Goal: Task Accomplishment & Management: Manage account settings

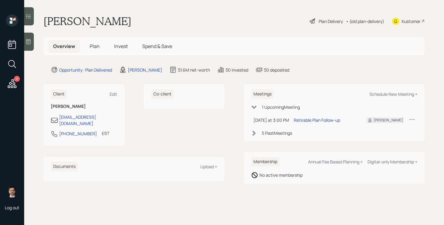
click at [93, 45] on span "Plan" at bounding box center [95, 46] width 10 height 7
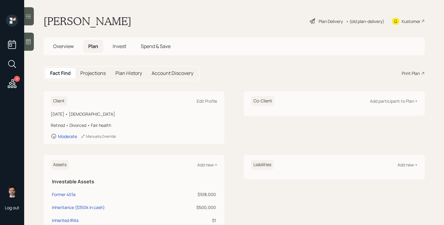
click at [29, 90] on main "[PERSON_NAME] Plan Delivery • (old plan-delivery) Kustomer Overview Plan Invest…" at bounding box center [234, 112] width 420 height 225
click at [333, 20] on div "Plan Delivery" at bounding box center [331, 21] width 24 height 6
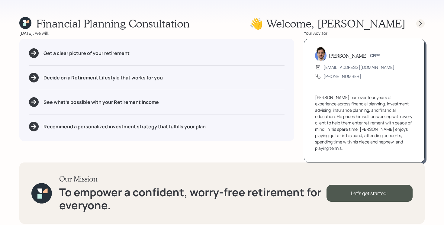
click at [421, 27] on div at bounding box center [421, 23] width 8 height 8
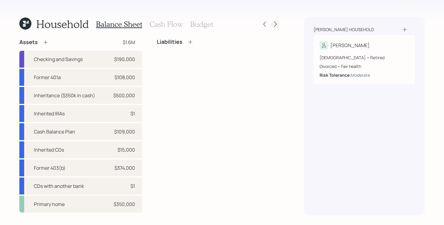
click at [276, 23] on icon at bounding box center [276, 24] width 6 height 6
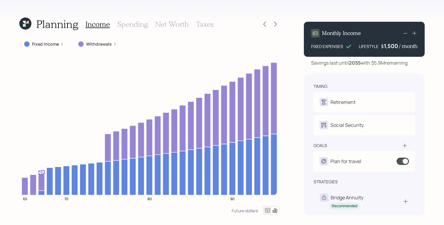
click at [276, 23] on icon at bounding box center [276, 24] width 6 height 6
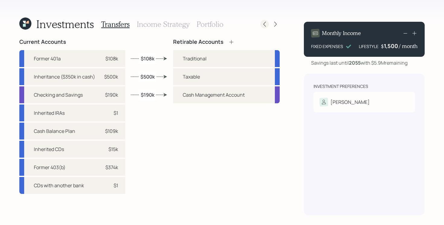
click at [264, 24] on icon at bounding box center [265, 24] width 2 height 5
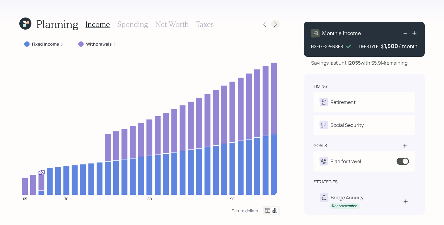
click at [275, 22] on icon at bounding box center [276, 24] width 6 height 6
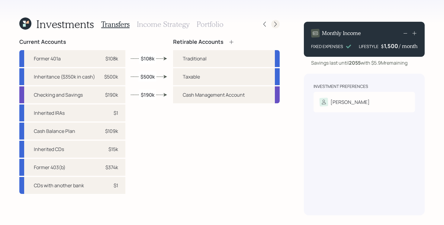
click at [273, 26] on icon at bounding box center [276, 24] width 6 height 6
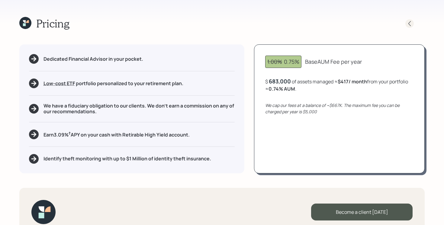
click at [410, 24] on icon at bounding box center [410, 24] width 6 height 6
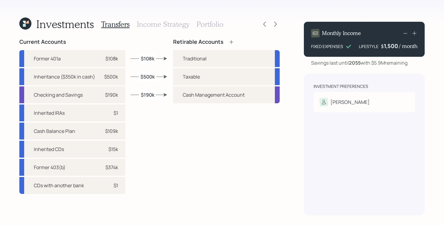
click at [28, 22] on icon at bounding box center [27, 22] width 3 height 3
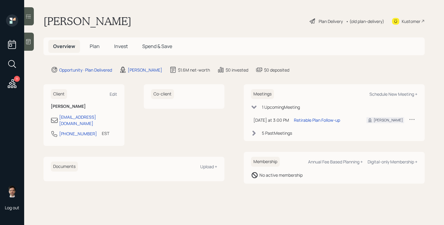
click at [28, 19] on icon at bounding box center [28, 16] width 6 height 6
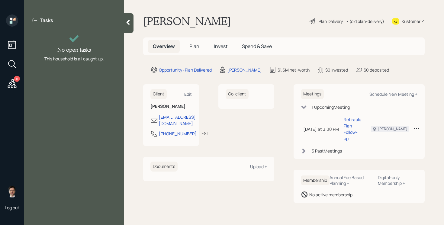
click at [132, 21] on div at bounding box center [129, 23] width 10 height 20
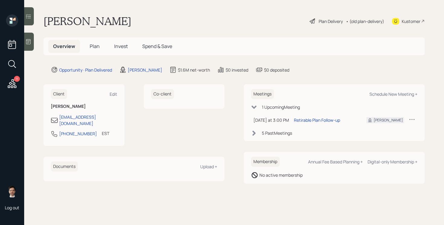
click at [15, 87] on icon at bounding box center [12, 83] width 11 height 11
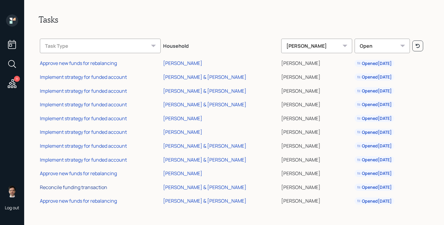
click at [70, 186] on div "Reconcile funding transaction" at bounding box center [73, 187] width 67 height 7
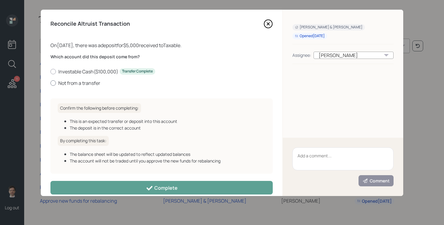
click at [89, 82] on label "Not from a transfer" at bounding box center [161, 83] width 223 height 7
click at [50, 83] on input "Not from a transfer" at bounding box center [50, 83] width 0 height 0
radio input "true"
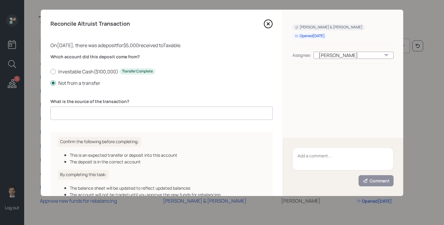
click at [95, 117] on input at bounding box center [161, 113] width 223 height 13
type input "Monthly DCA"
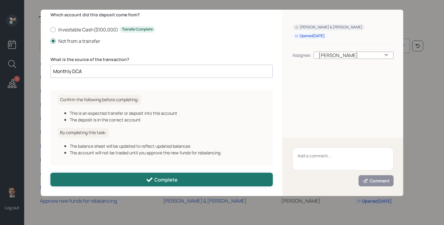
click at [153, 179] on icon at bounding box center [149, 179] width 7 height 7
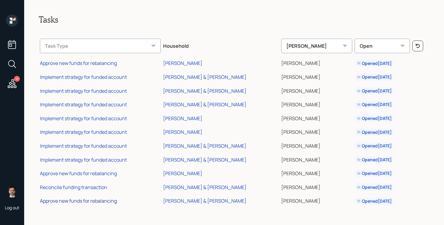
click at [97, 203] on div "Approve new funds for rebalancing" at bounding box center [78, 201] width 77 height 7
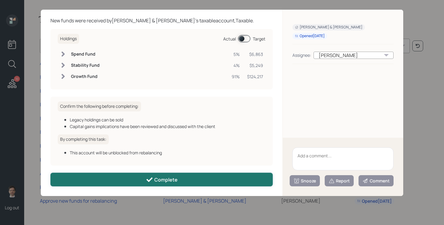
click at [131, 175] on button "Complete" at bounding box center [161, 180] width 223 height 14
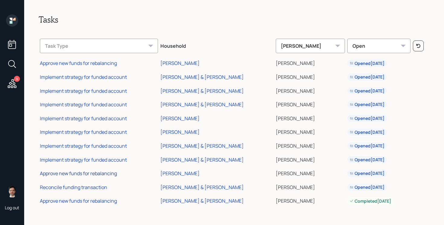
click at [92, 172] on div "Approve new funds for rebalancing" at bounding box center [78, 173] width 77 height 7
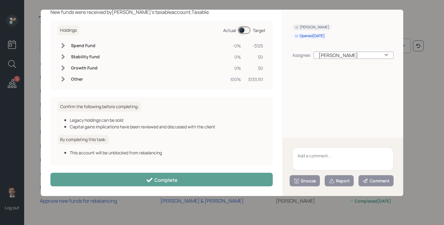
scroll to position [0, 0]
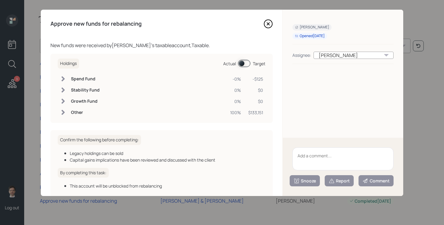
click at [268, 25] on icon at bounding box center [268, 23] width 9 height 9
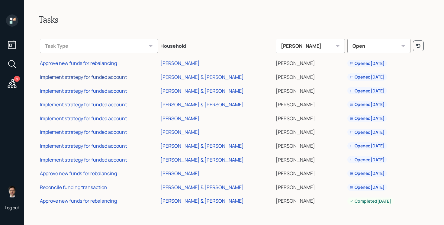
click at [76, 77] on div "Implement strategy for funded account" at bounding box center [83, 77] width 87 height 7
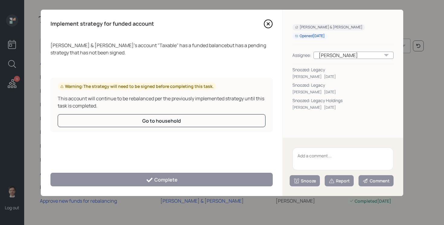
click at [310, 162] on textarea at bounding box center [343, 159] width 101 height 23
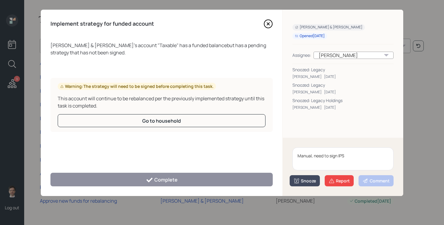
type textarea "Manual, need to sign IPS"
click at [309, 184] on button "Snooze" at bounding box center [305, 180] width 30 height 11
click at [304, 168] on button "2 weeks" at bounding box center [305, 168] width 30 height 12
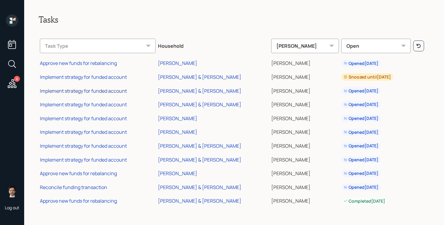
click at [102, 92] on div "Implement strategy for funded account" at bounding box center [83, 91] width 87 height 7
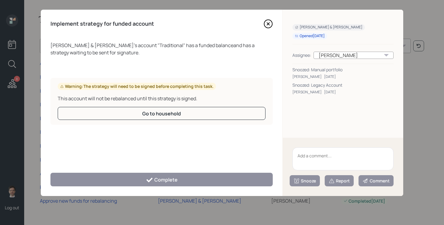
click at [267, 25] on icon at bounding box center [268, 24] width 2 height 2
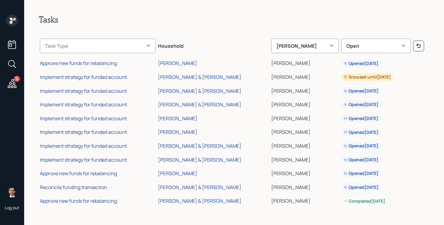
click at [88, 132] on div "Implement strategy for funded account" at bounding box center [83, 132] width 87 height 7
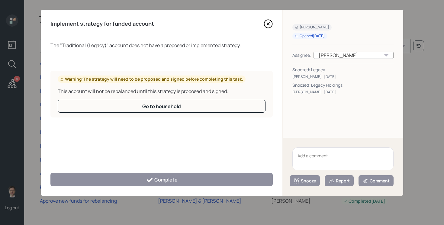
click at [314, 159] on textarea at bounding box center [343, 159] width 101 height 23
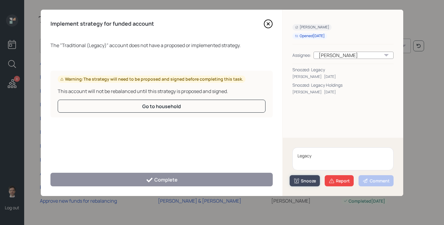
click at [308, 182] on div "Snooze" at bounding box center [305, 181] width 22 height 6
click at [306, 167] on button "2 weeks" at bounding box center [305, 168] width 30 height 12
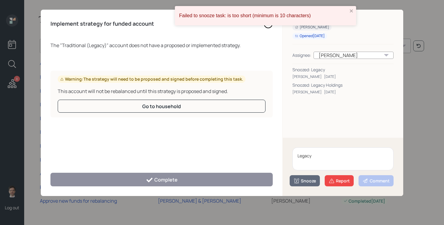
click at [322, 152] on textarea "Legacy" at bounding box center [343, 159] width 101 height 23
click at [323, 154] on textarea "Legacy" at bounding box center [343, 159] width 101 height 23
type textarea "Legacy Holdings"
click at [307, 180] on div "Snooze" at bounding box center [305, 181] width 22 height 6
click at [306, 171] on button "2 weeks" at bounding box center [305, 168] width 30 height 12
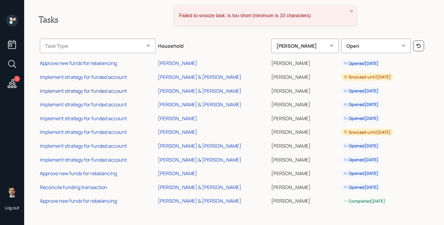
click at [75, 90] on div "Implement strategy for funded account" at bounding box center [83, 91] width 87 height 7
click at [94, 105] on div "Implement strategy for funded account" at bounding box center [83, 104] width 87 height 7
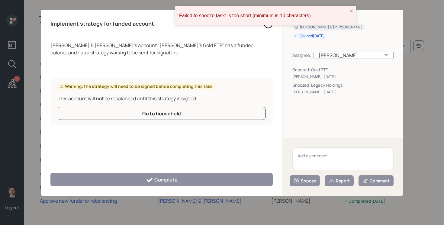
click at [323, 154] on textarea at bounding box center [343, 159] width 101 height 23
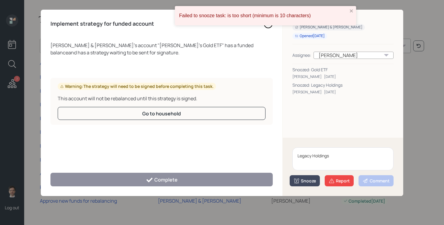
type textarea "Legacy Holdings"
click at [300, 181] on icon at bounding box center [297, 181] width 6 height 6
click at [302, 172] on button "2 weeks" at bounding box center [305, 168] width 30 height 12
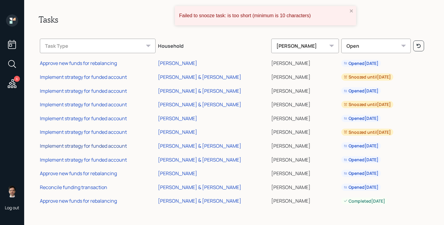
click at [102, 146] on div "Implement strategy for funded account" at bounding box center [83, 146] width 87 height 7
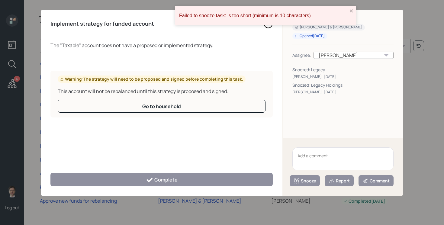
click at [329, 164] on textarea at bounding box center [343, 159] width 101 height 23
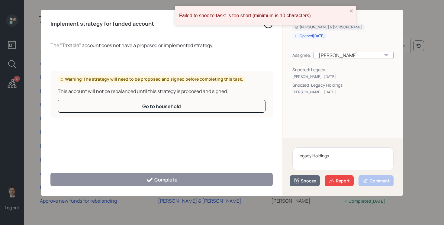
type textarea "Legacy Holdings"
click at [306, 187] on div "Legacy Holdings Snooze Report Comment" at bounding box center [343, 167] width 121 height 58
click at [305, 182] on div "Snooze" at bounding box center [305, 181] width 22 height 6
click at [302, 169] on button "2 weeks" at bounding box center [305, 168] width 30 height 12
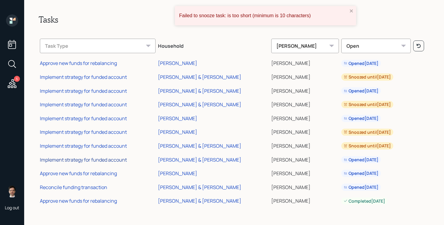
click at [97, 161] on div "Implement strategy for funded account" at bounding box center [83, 160] width 87 height 7
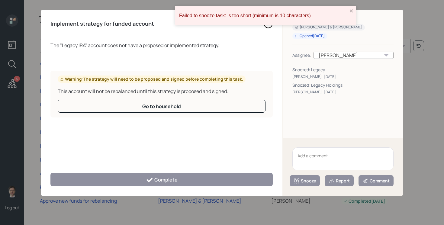
click at [305, 155] on textarea at bounding box center [343, 159] width 101 height 23
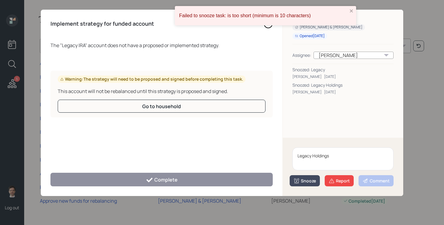
type textarea "Legacy Holdings"
click at [307, 184] on button "Snooze" at bounding box center [305, 180] width 30 height 11
click at [307, 168] on button "2 weeks" at bounding box center [305, 168] width 30 height 12
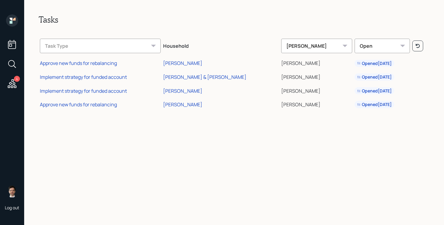
click at [151, 127] on div "Tasks Task Type Household Jonah Coleman Open Approve new funds for rebalancing …" at bounding box center [234, 112] width 420 height 225
